Goal: Information Seeking & Learning: Learn about a topic

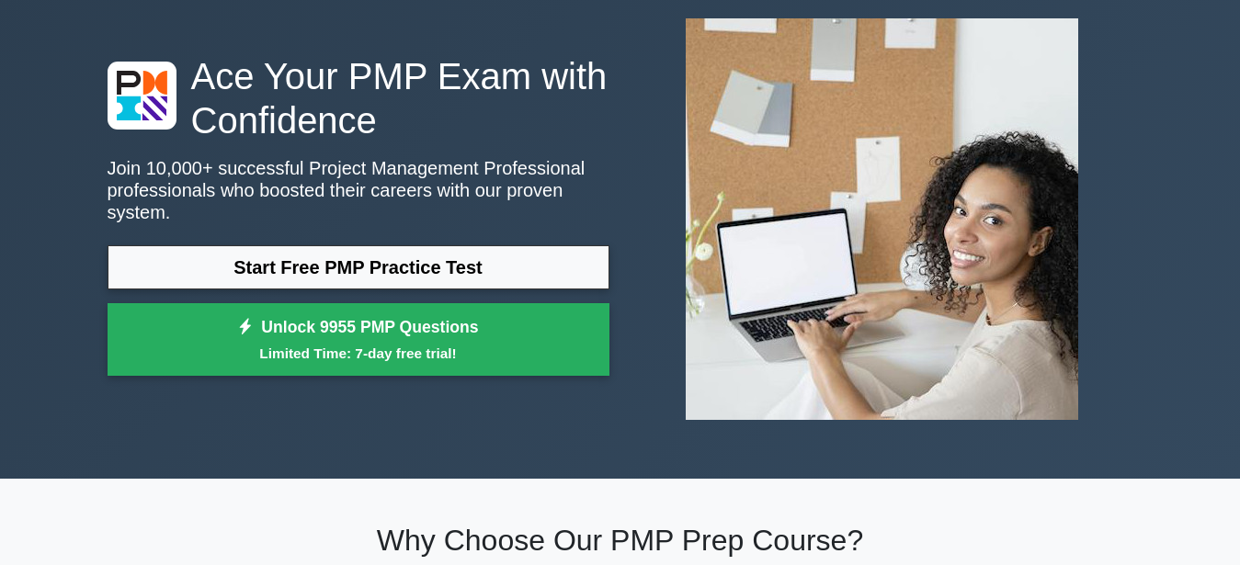
scroll to position [94, 0]
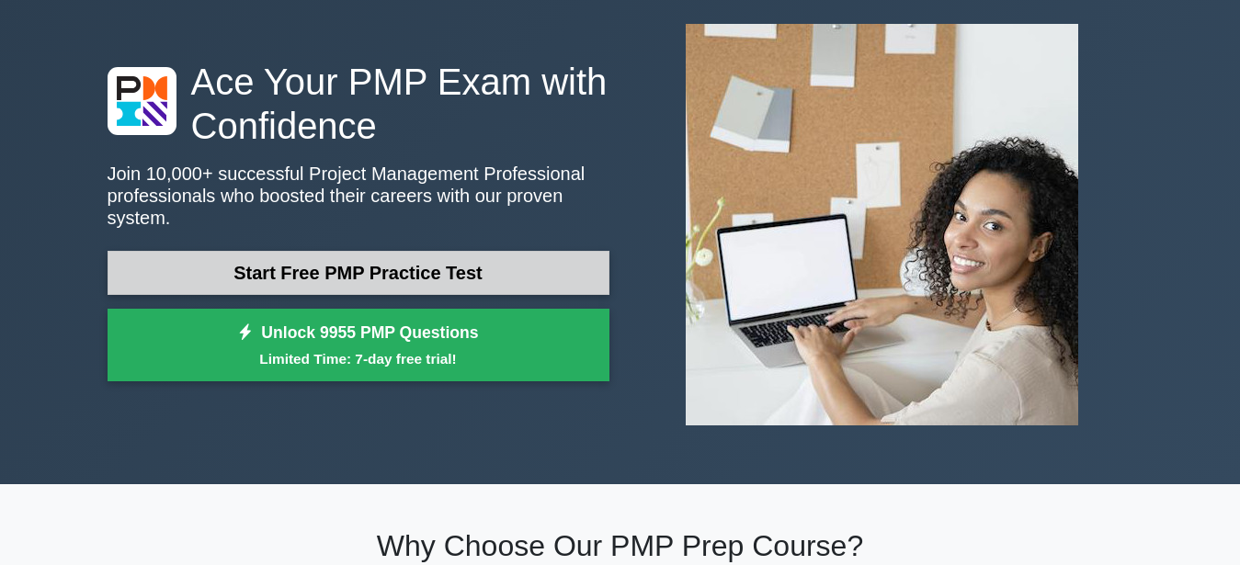
click at [414, 267] on link "Start Free PMP Practice Test" at bounding box center [359, 273] width 502 height 44
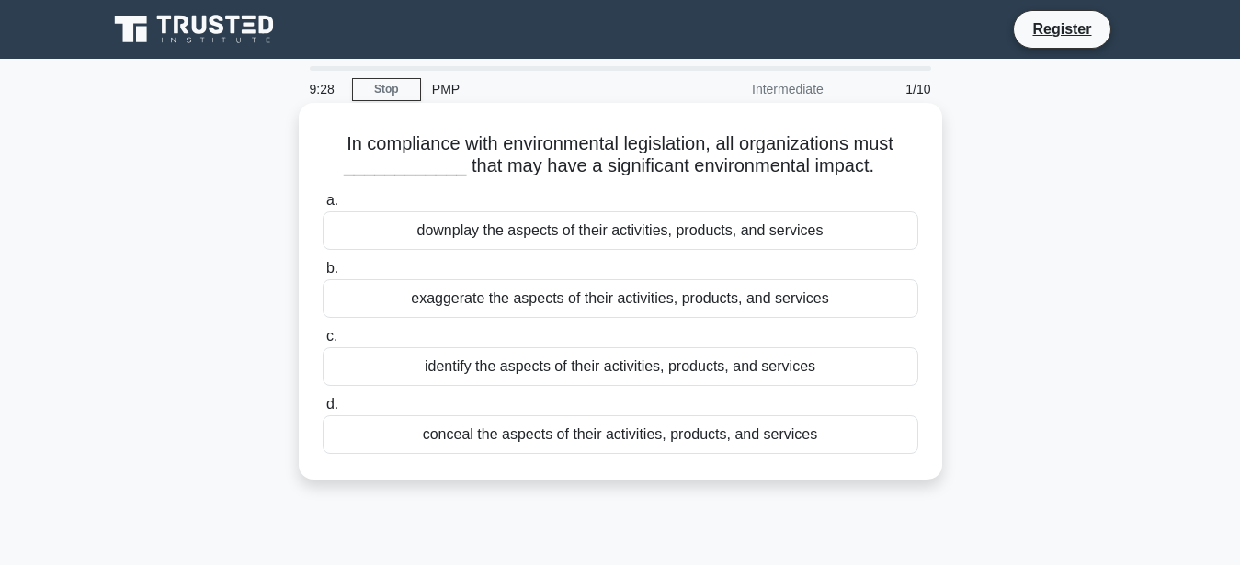
click at [383, 361] on div "identify the aspects of their activities, products, and services" at bounding box center [621, 366] width 596 height 39
click at [323, 343] on input "c. identify the aspects of their activities, products, and services" at bounding box center [323, 337] width 0 height 12
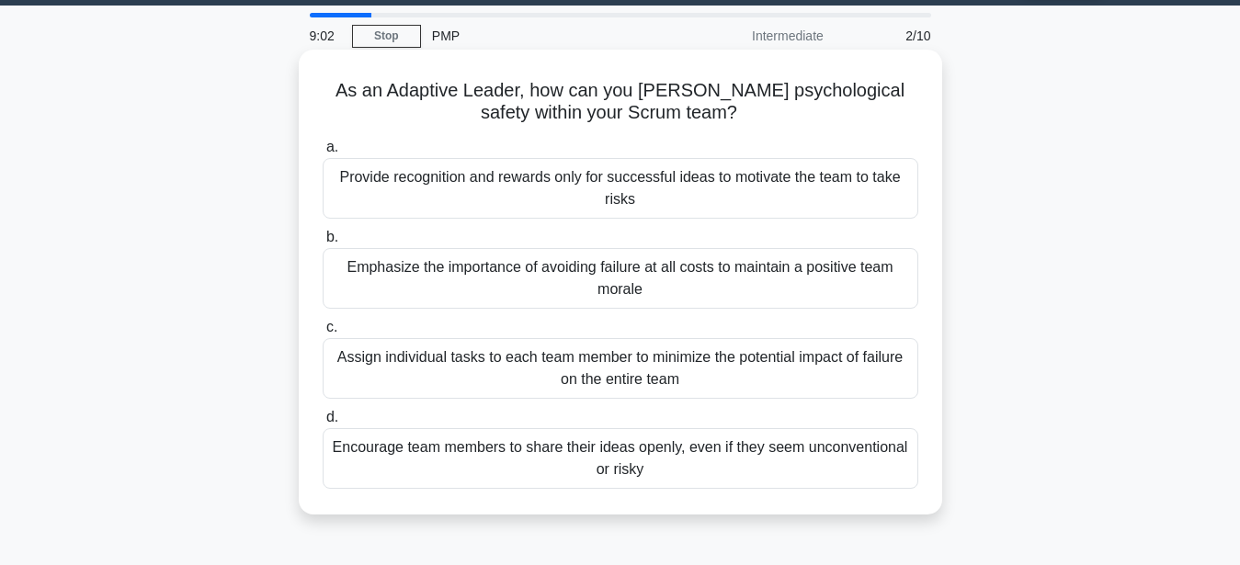
scroll to position [94, 0]
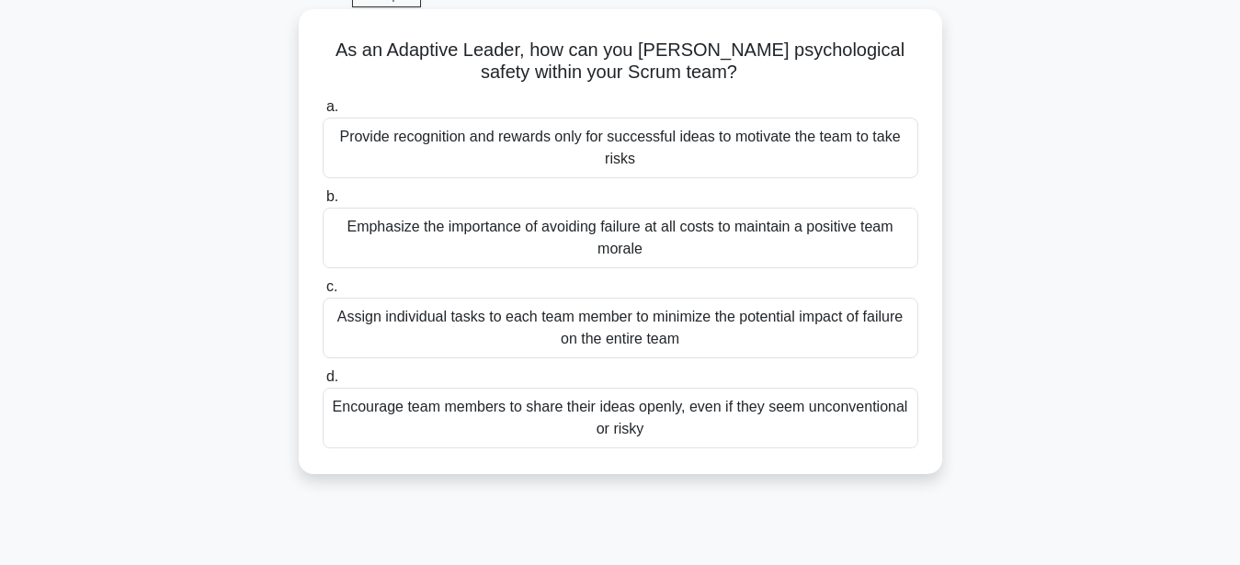
click at [347, 377] on label "d. Encourage team members to share their ideas openly, even if they seem unconv…" at bounding box center [621, 407] width 596 height 83
click at [323, 377] on input "d. Encourage team members to share their ideas openly, even if they seem unconv…" at bounding box center [323, 377] width 0 height 12
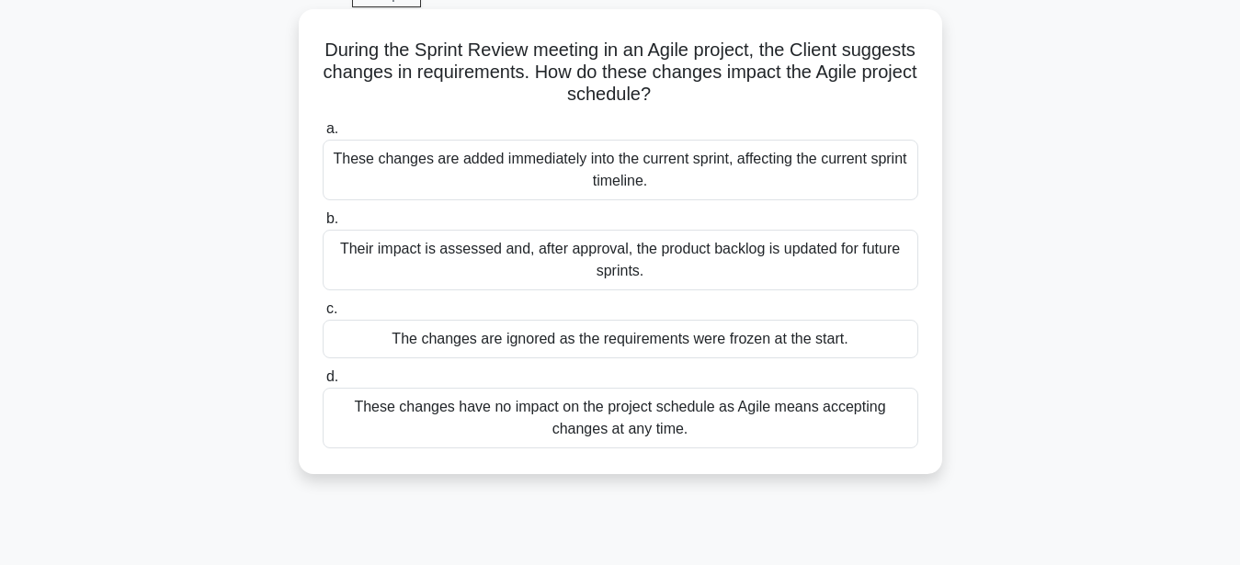
click at [352, 250] on div "Their impact is assessed and, after approval, the product backlog is updated fo…" at bounding box center [621, 260] width 596 height 61
click at [381, 274] on div "Their impact is assessed and, after approval, the product backlog is updated fo…" at bounding box center [621, 260] width 596 height 61
click at [323, 225] on input "b. Their impact is assessed and, after approval, the product backlog is updated…" at bounding box center [323, 219] width 0 height 12
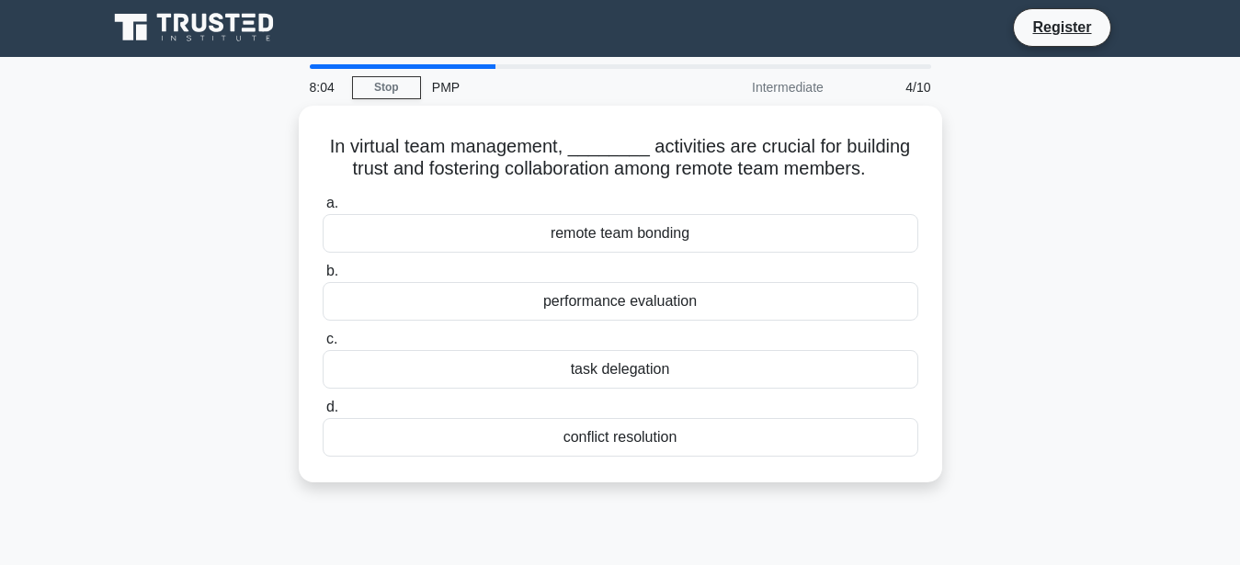
scroll to position [0, 0]
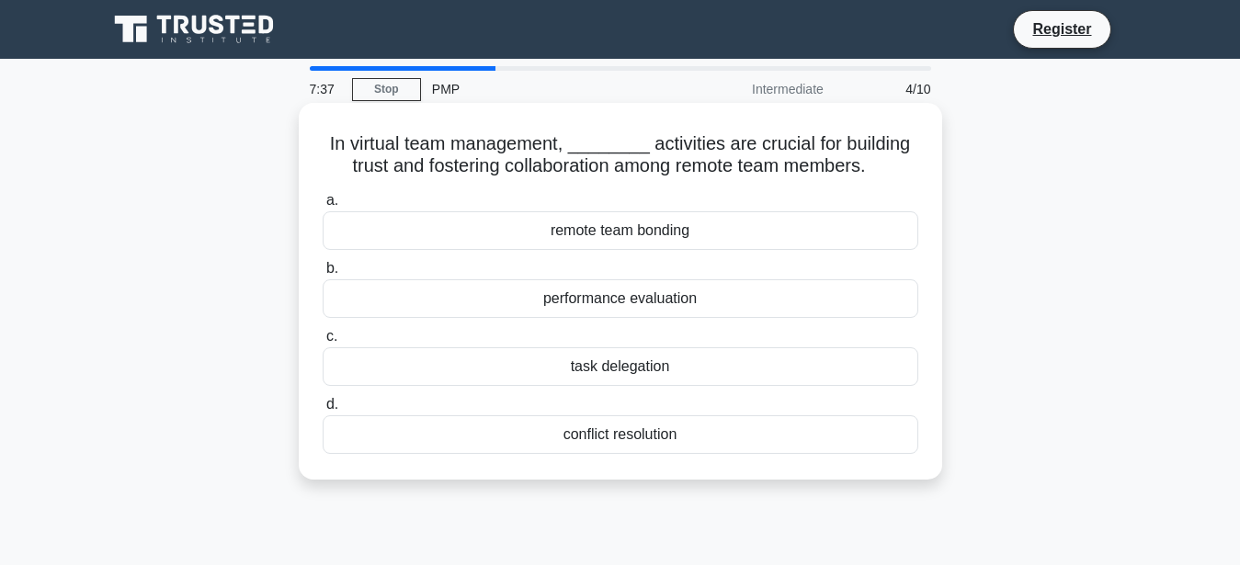
click at [546, 372] on div "task delegation" at bounding box center [621, 366] width 596 height 39
click at [323, 343] on input "c. task delegation" at bounding box center [323, 337] width 0 height 12
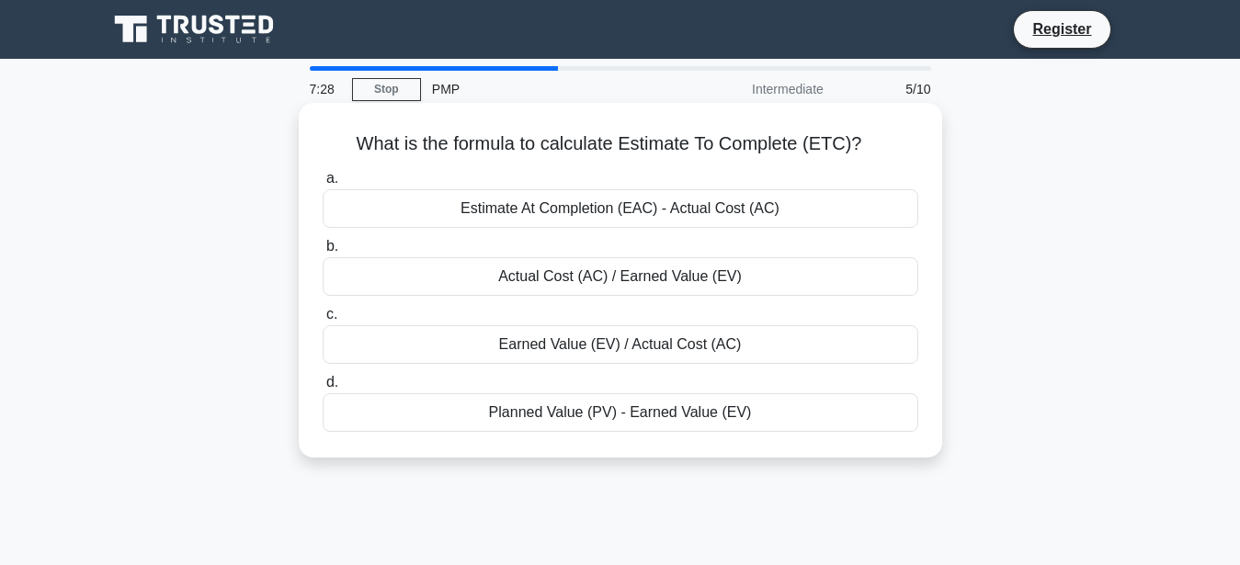
click at [555, 287] on div "Actual Cost (AC) / Earned Value (EV)" at bounding box center [621, 276] width 596 height 39
click at [323, 253] on input "b. Actual Cost (AC) / Earned Value (EV)" at bounding box center [323, 247] width 0 height 12
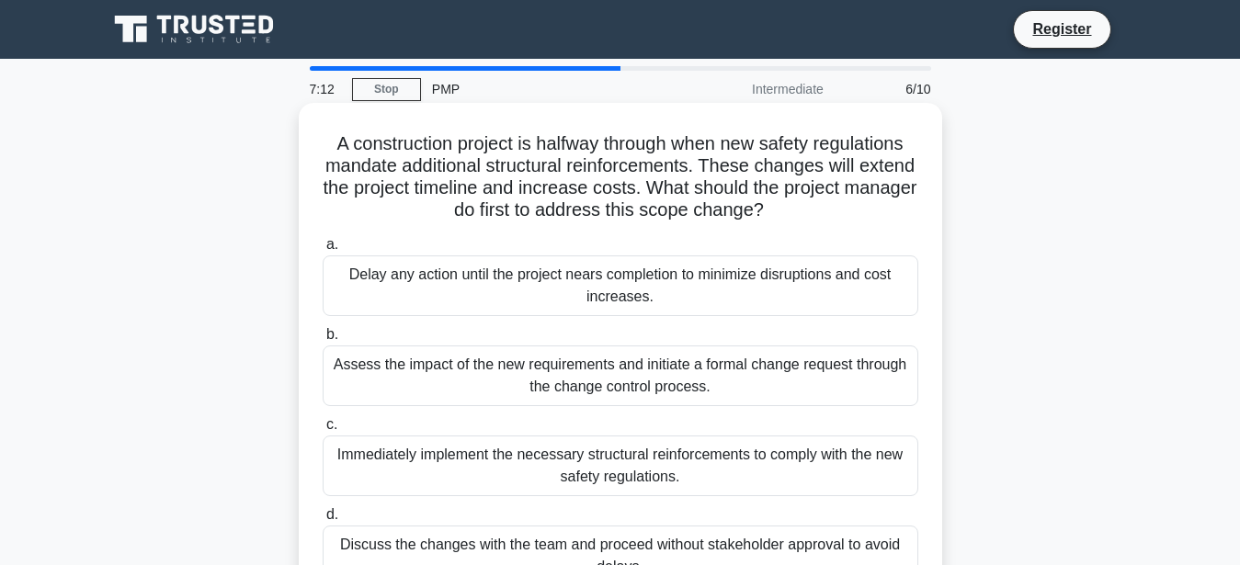
drag, startPoint x: 642, startPoint y: 463, endPoint x: 604, endPoint y: 409, distance: 66.6
click at [642, 450] on div "Immediately implement the necessary structural reinforcements to comply with th…" at bounding box center [621, 466] width 596 height 61
click at [539, 459] on div "Immediately implement the necessary structural reinforcements to comply with th…" at bounding box center [621, 466] width 596 height 61
click at [323, 431] on input "c. Immediately implement the necessary structural reinforcements to comply with…" at bounding box center [323, 425] width 0 height 12
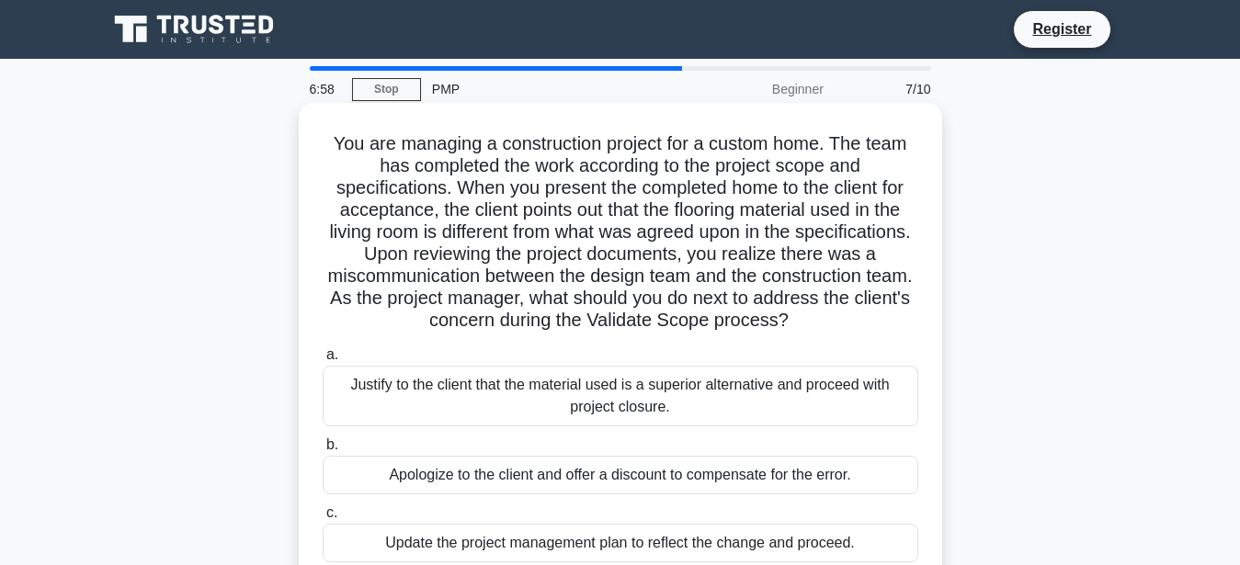
click at [747, 394] on div "Justify to the client that the material used is a superior alternative and proc…" at bounding box center [621, 396] width 596 height 61
click at [323, 361] on input "a. Justify to the client that the material used is a superior alternative and p…" at bounding box center [323, 355] width 0 height 12
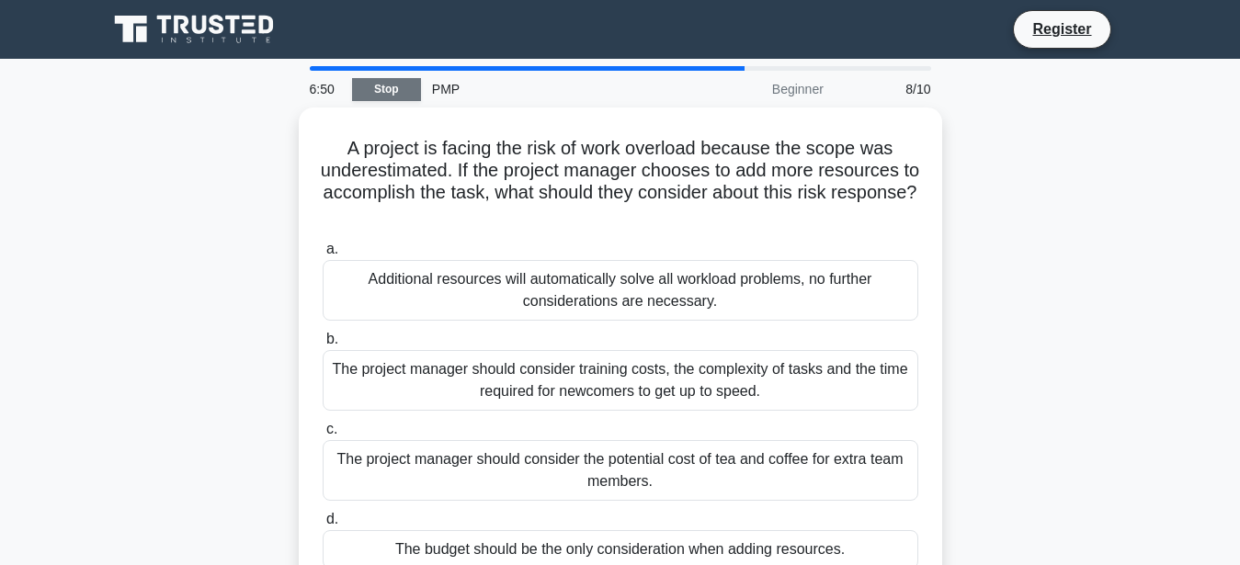
click at [378, 85] on link "Stop" at bounding box center [386, 89] width 69 height 23
